Goal: Find contact information: Find contact information

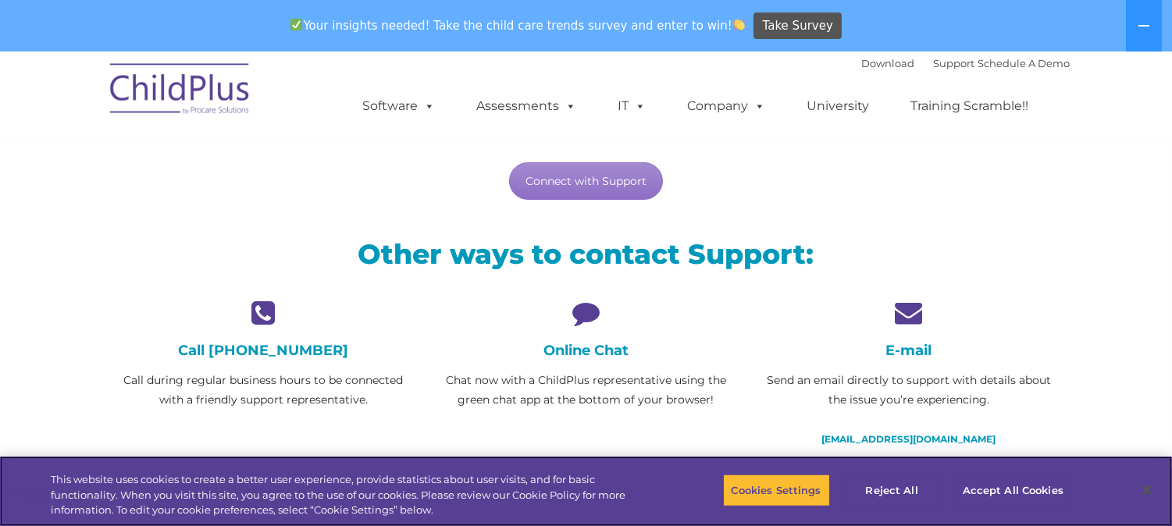
scroll to position [263, 0]
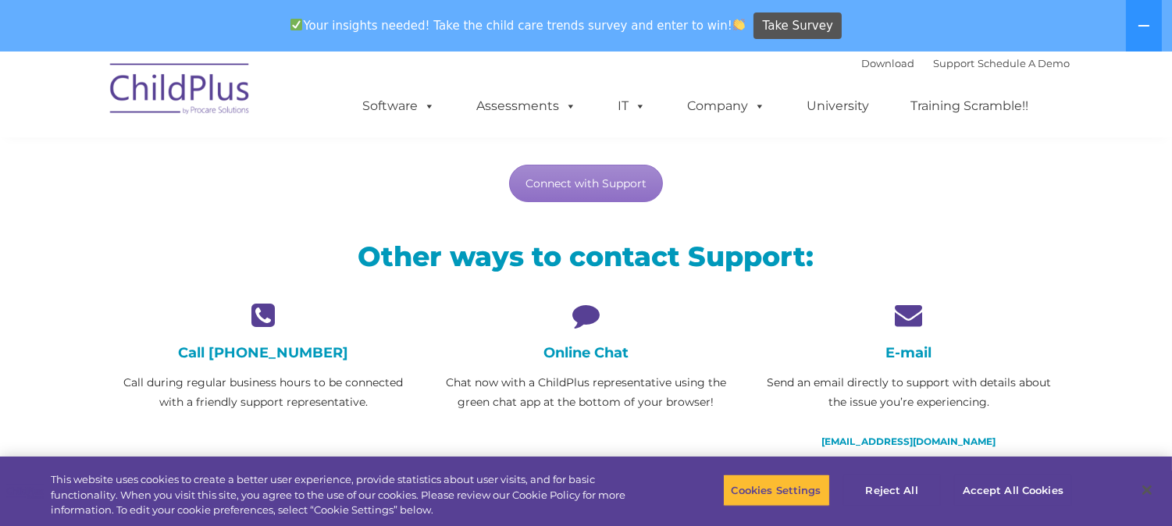
click at [595, 308] on icon at bounding box center [586, 314] width 299 height 27
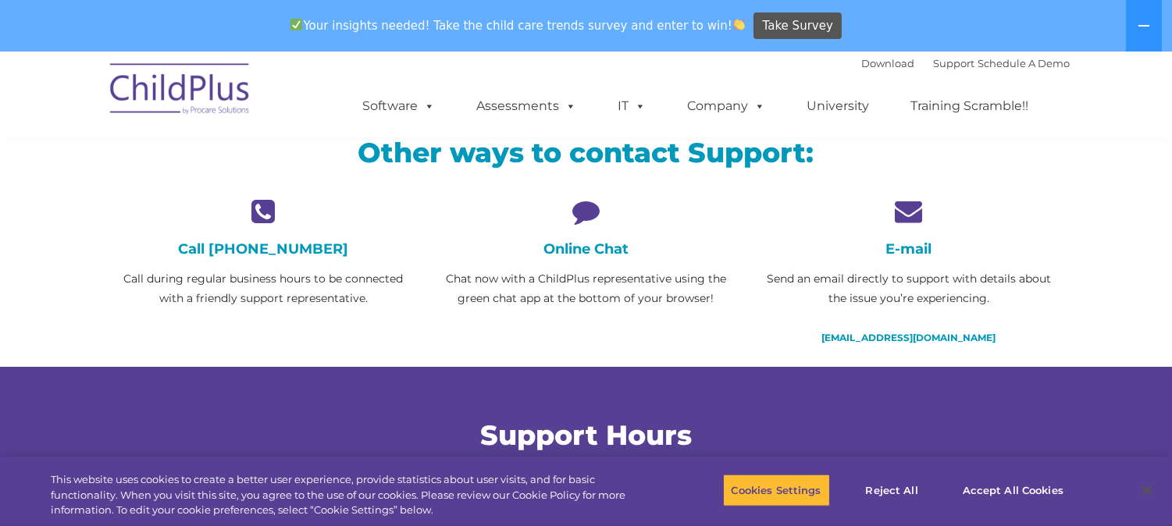
scroll to position [365, 0]
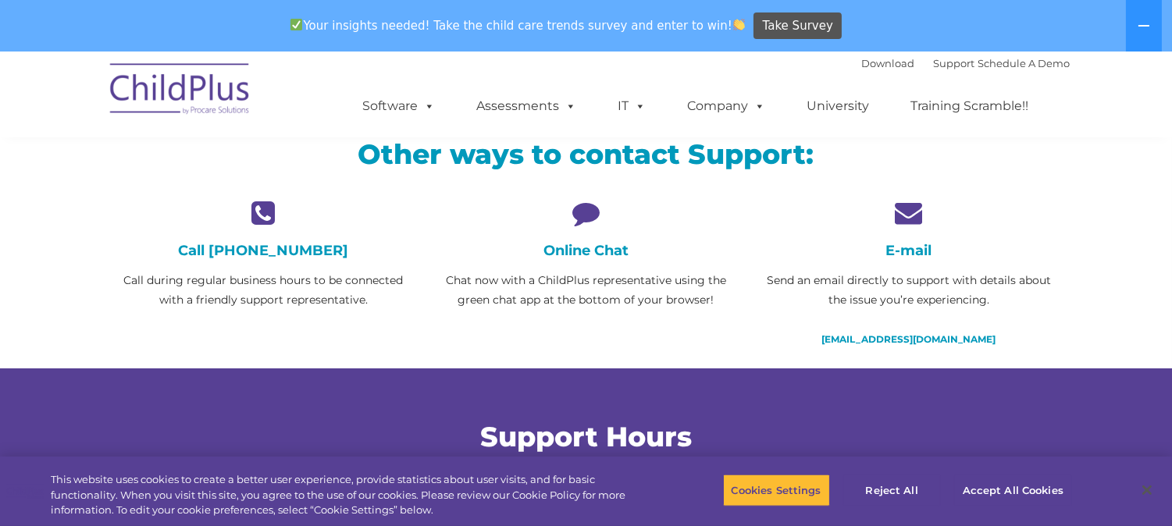
click at [594, 253] on h4 "Online Chat" at bounding box center [586, 250] width 299 height 17
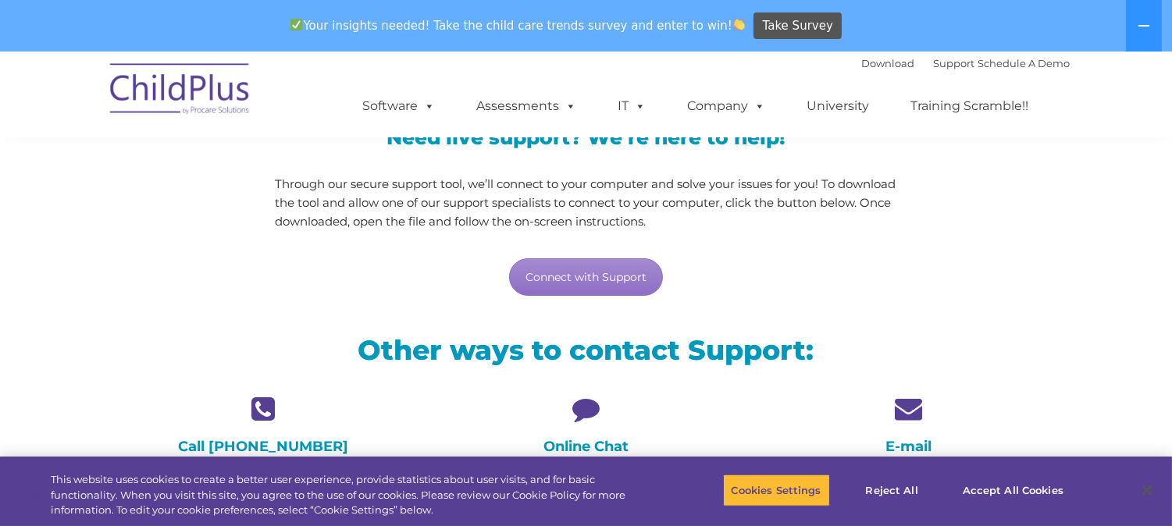
scroll to position [176, 0]
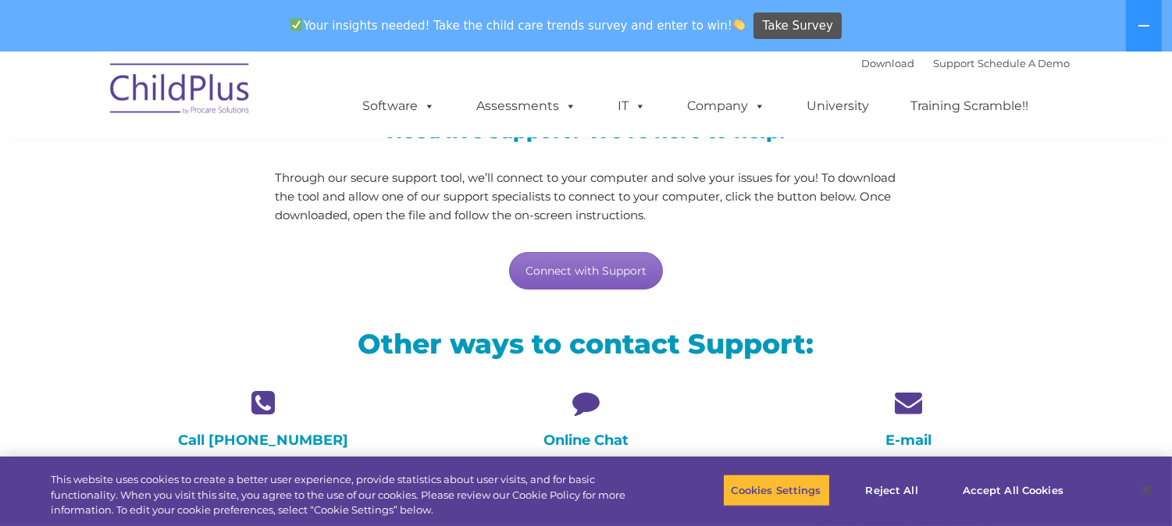
click at [611, 264] on link "Connect with Support" at bounding box center [586, 270] width 154 height 37
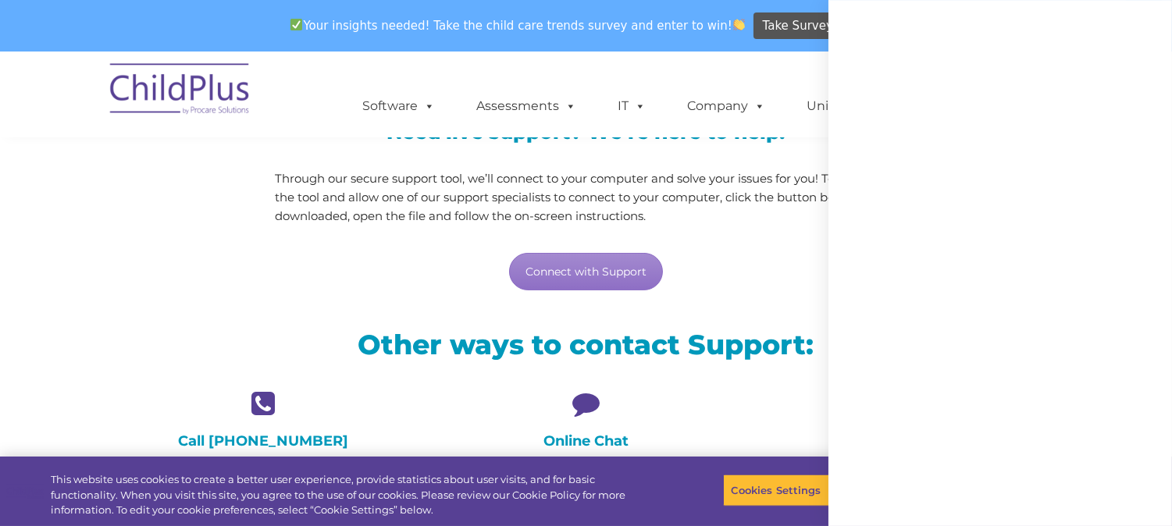
scroll to position [169, 0]
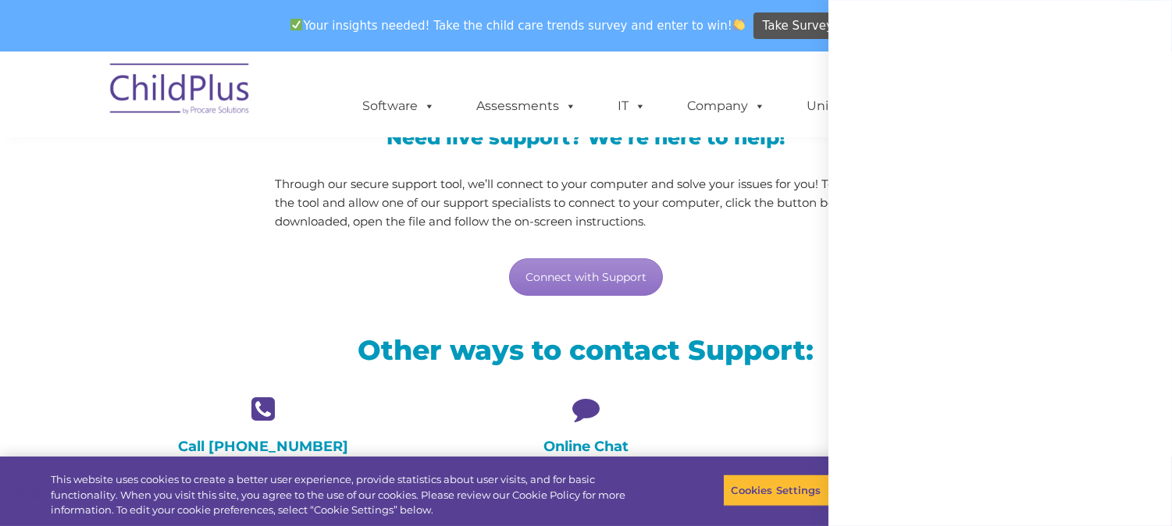
click at [1160, 515] on div at bounding box center [1160, 515] width 0 height 0
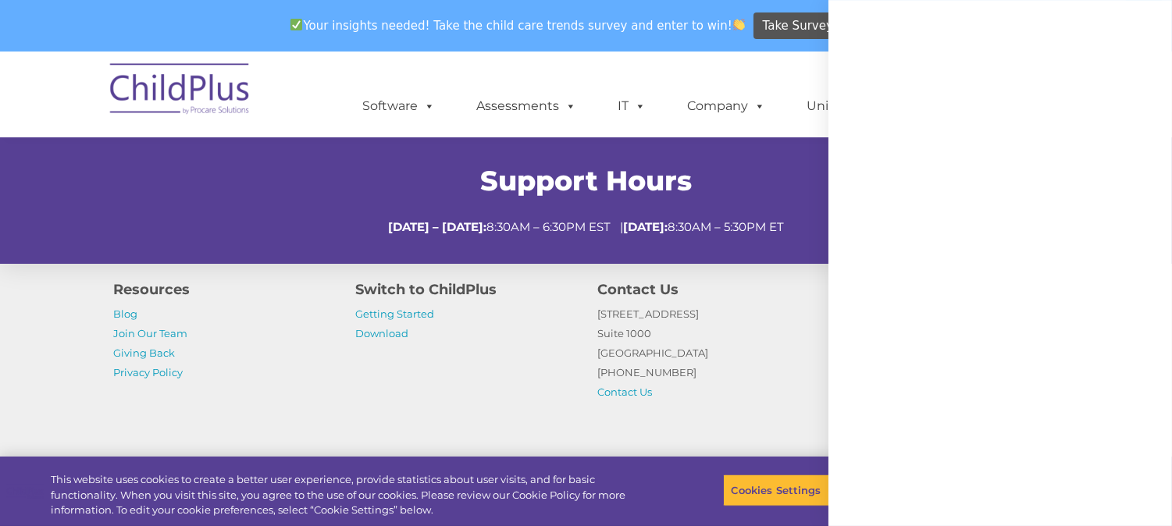
scroll to position [691, 0]
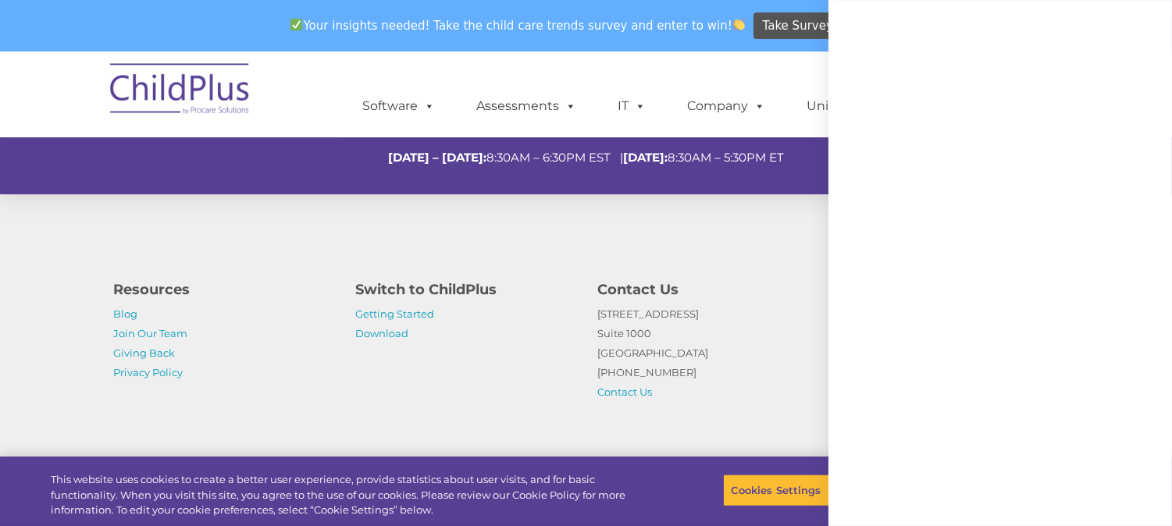
click at [1051, 436] on div at bounding box center [1001, 263] width 344 height 526
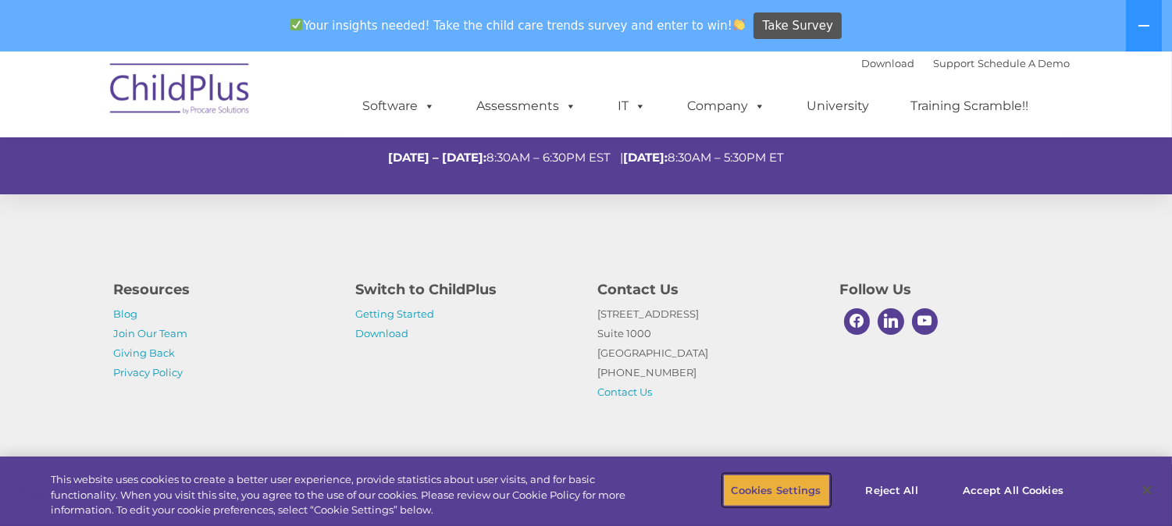
click at [817, 498] on button "Cookies Settings" at bounding box center [776, 490] width 107 height 33
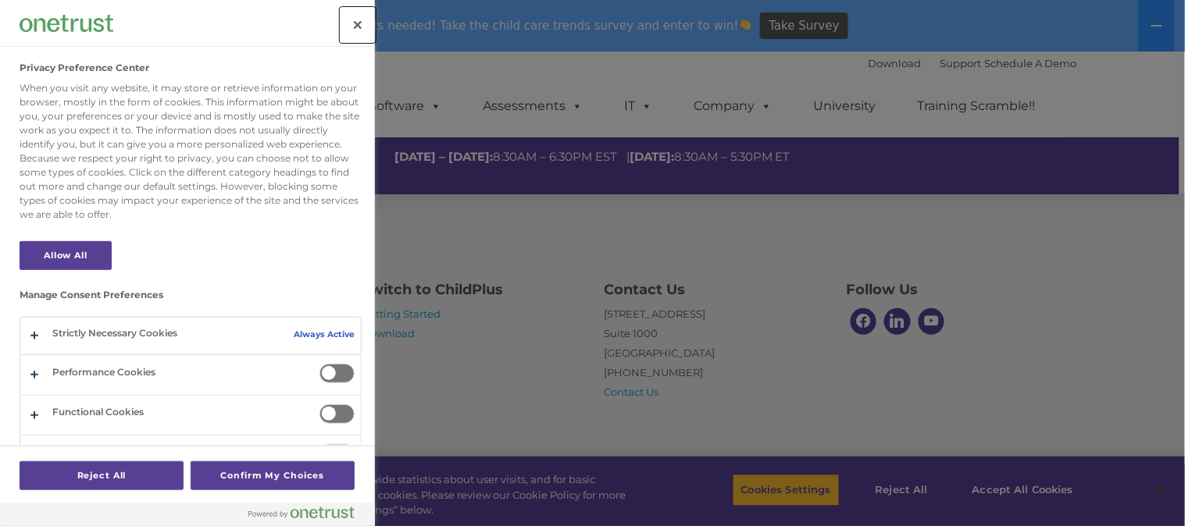
click at [359, 22] on button "Close" at bounding box center [357, 25] width 34 height 34
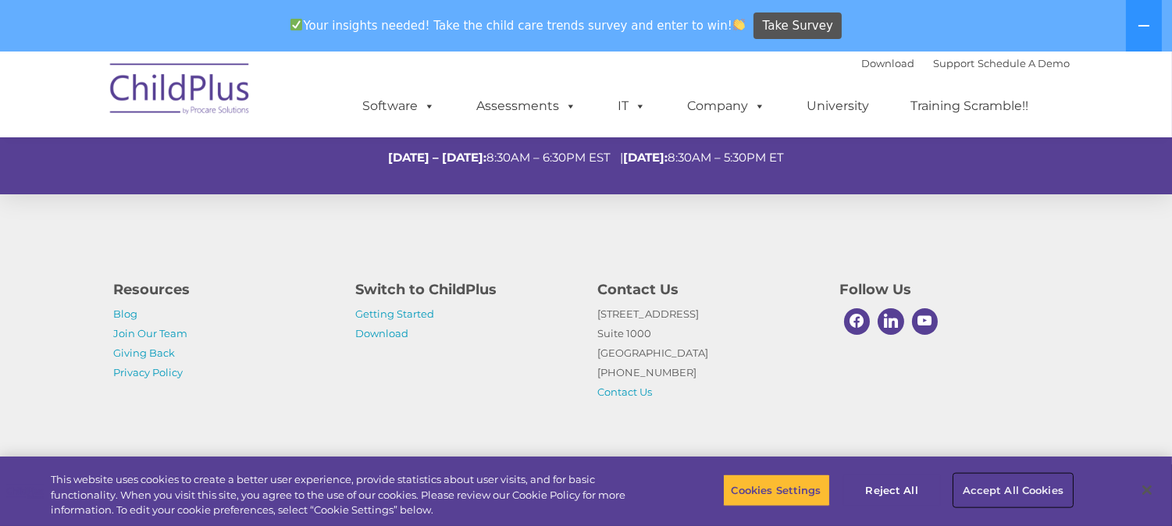
click at [1002, 477] on button "Accept All Cookies" at bounding box center [1013, 490] width 118 height 33
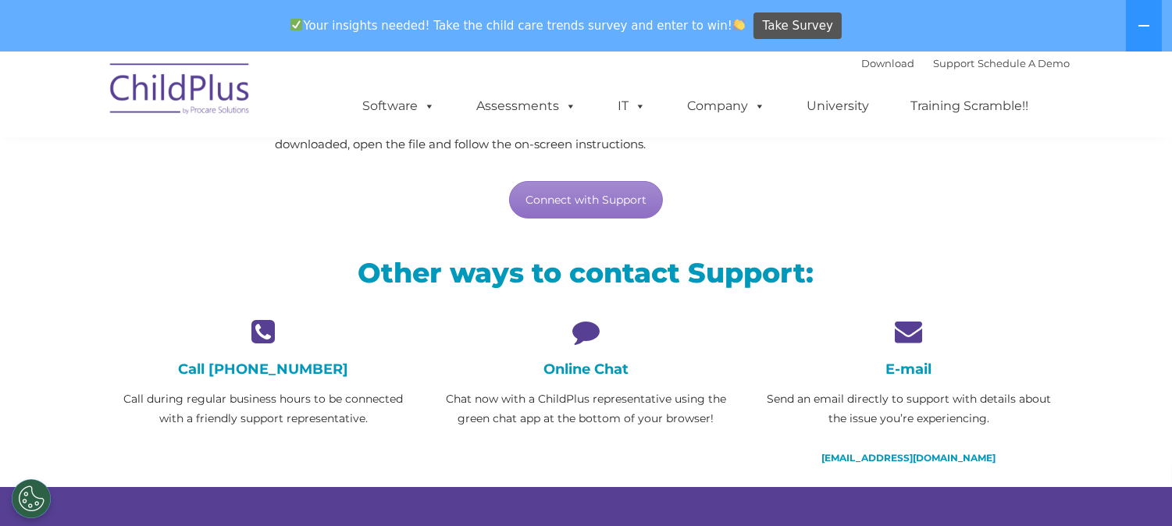
scroll to position [0, 0]
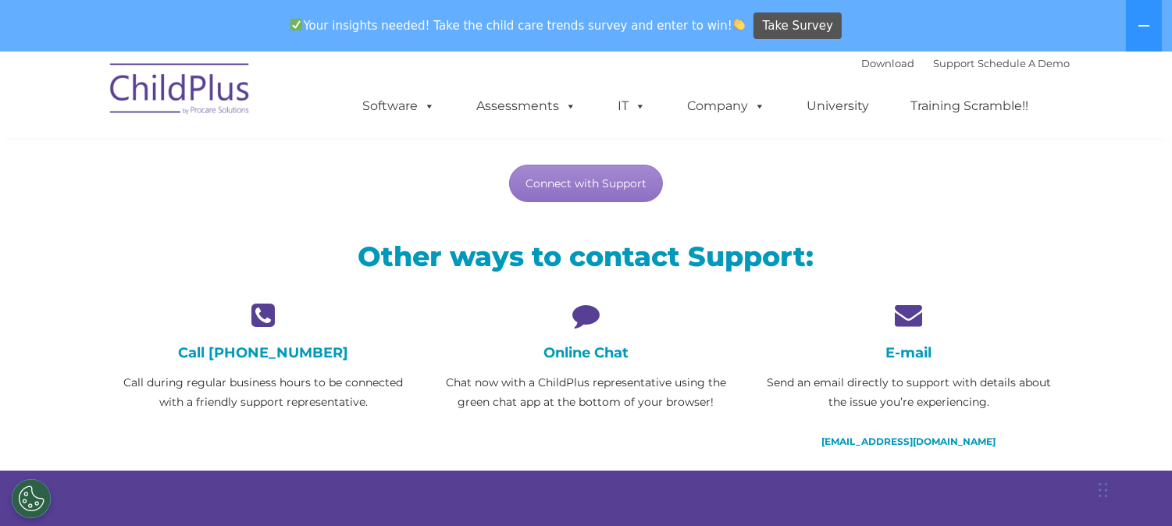
scroll to position [293, 0]
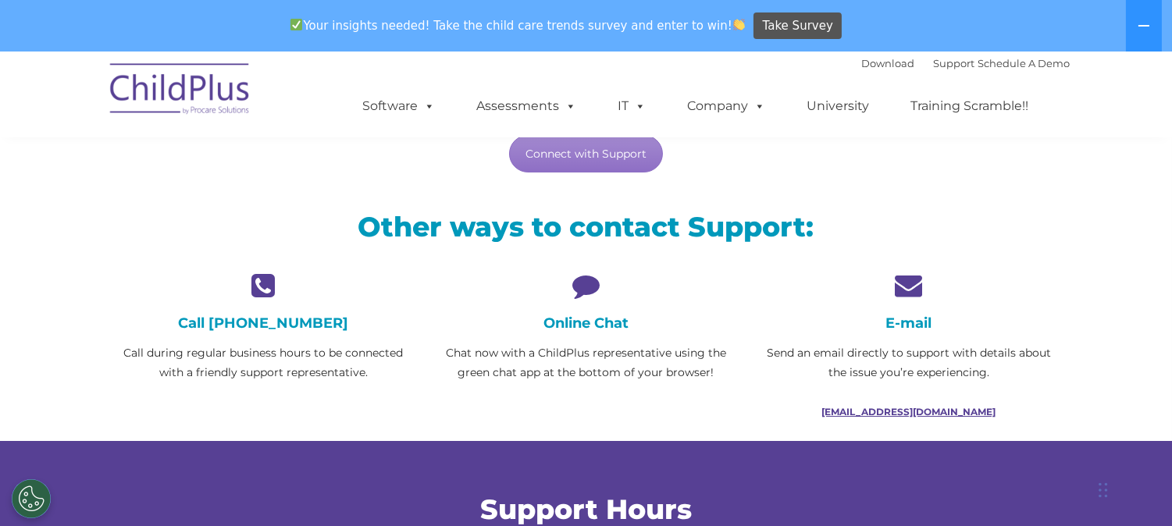
click at [934, 409] on link "[EMAIL_ADDRESS][DOMAIN_NAME]" at bounding box center [909, 412] width 174 height 12
